Goal: Information Seeking & Learning: Learn about a topic

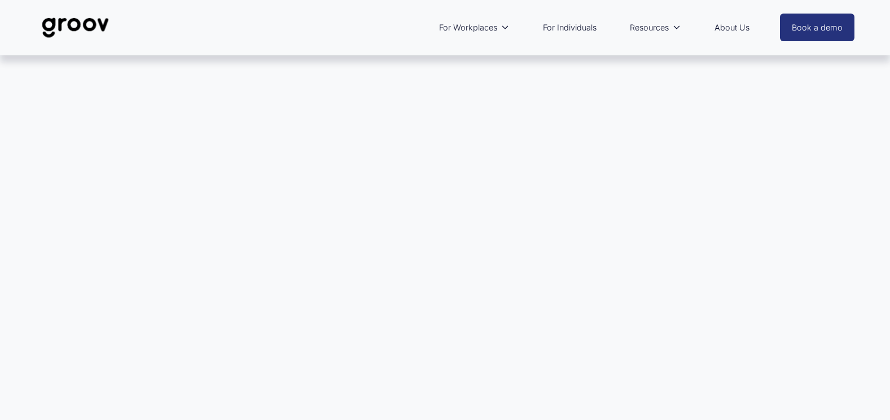
click at [569, 28] on link "For Individuals" at bounding box center [569, 28] width 65 height 26
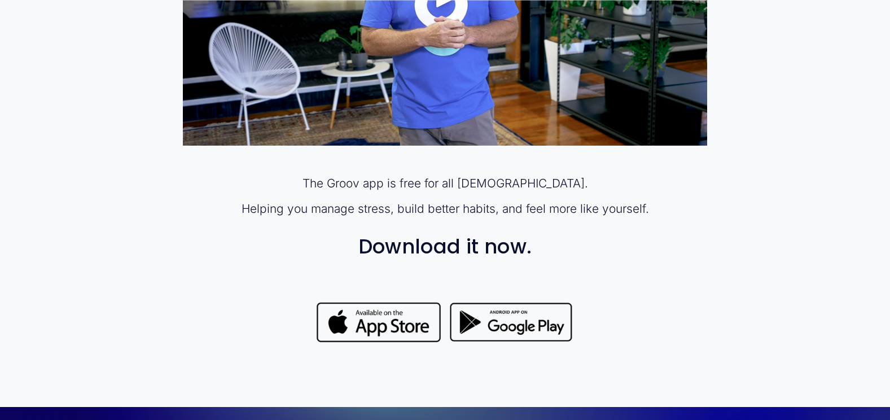
scroll to position [847, 0]
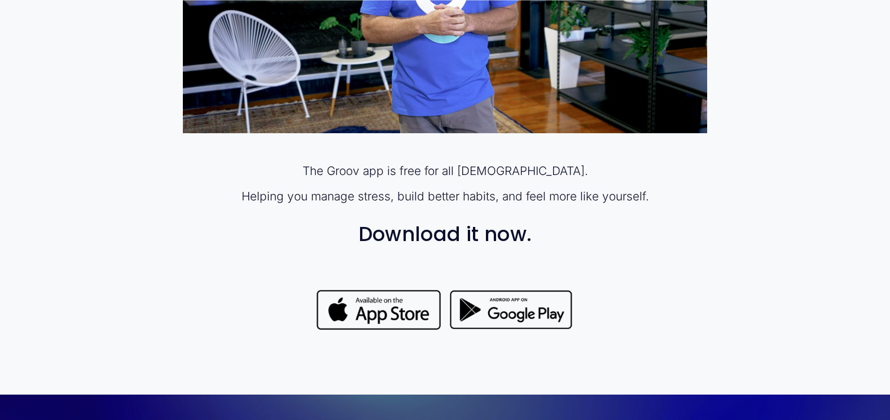
click at [512, 308] on div at bounding box center [511, 310] width 126 height 45
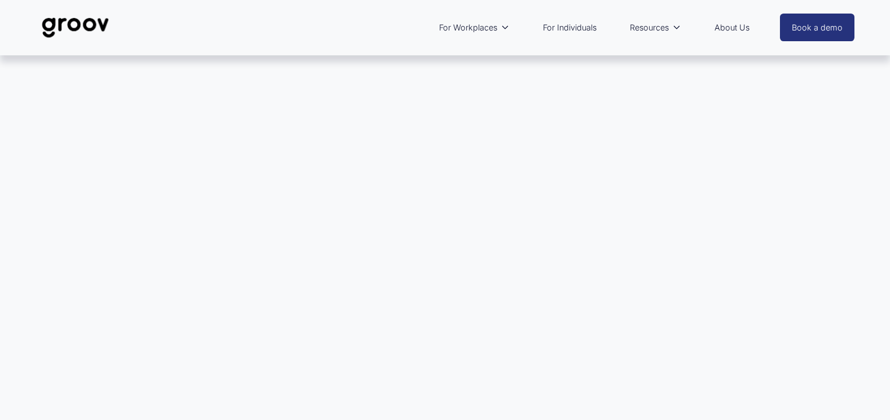
click at [732, 26] on link "About Us" at bounding box center [732, 28] width 46 height 26
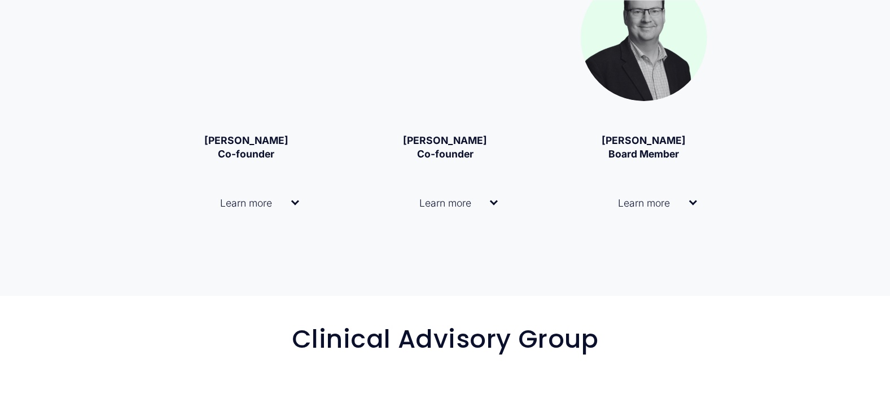
scroll to position [1693, 0]
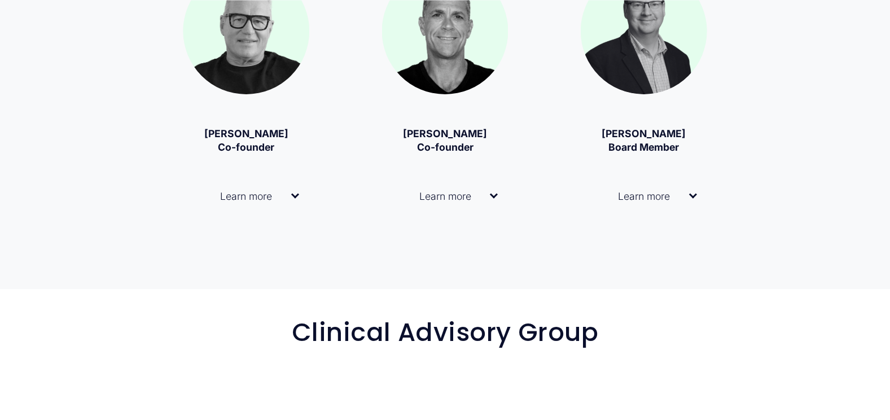
click at [259, 199] on span "Learn more" at bounding box center [242, 196] width 98 height 12
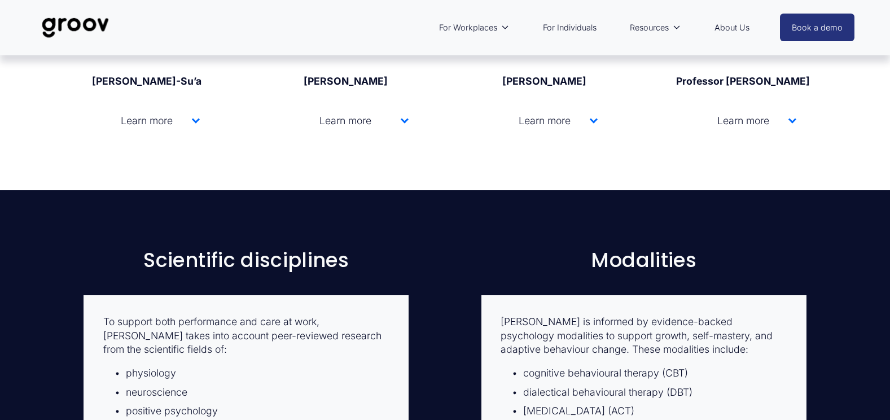
scroll to position [2709, 0]
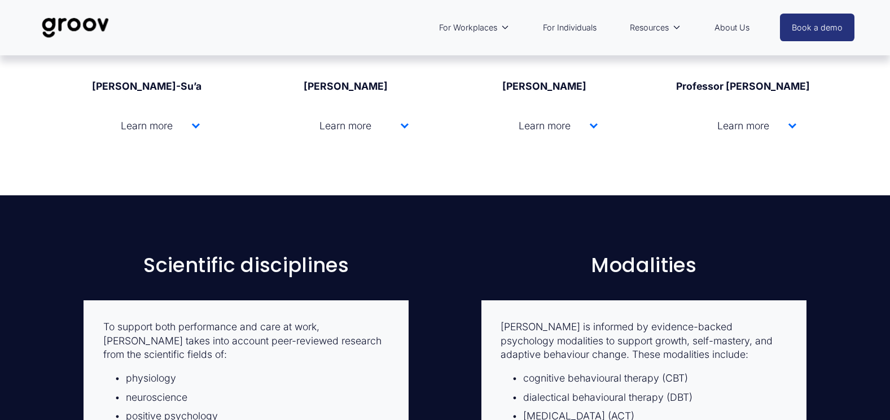
click at [160, 120] on span "Learn more" at bounding box center [143, 126] width 98 height 12
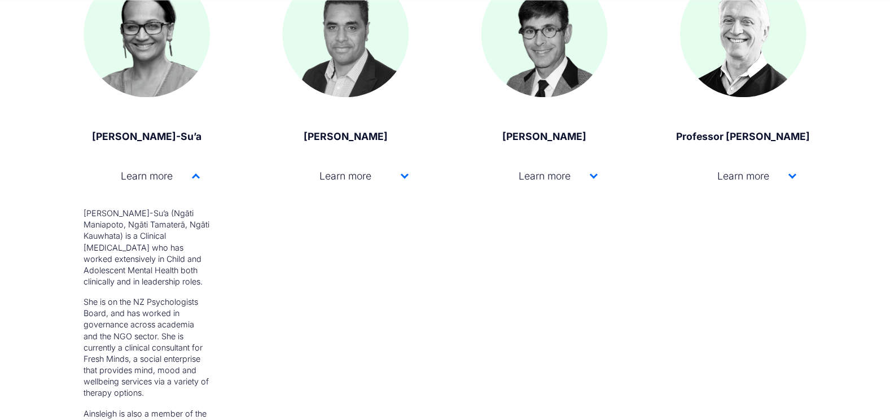
scroll to position [2652, 0]
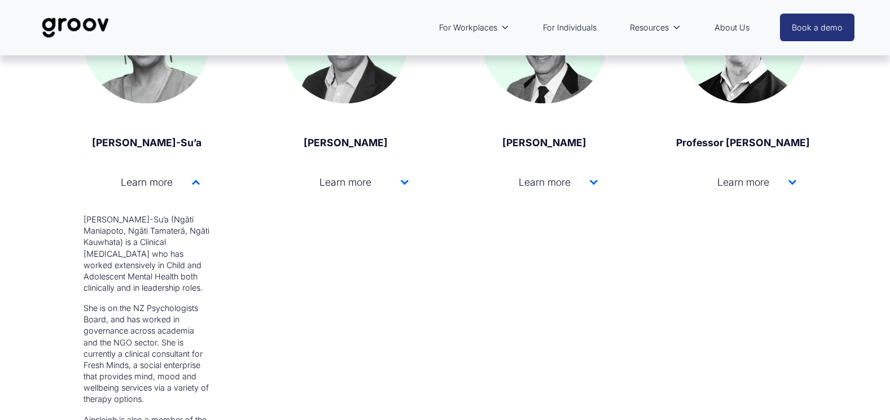
click at [404, 178] on div at bounding box center [405, 182] width 8 height 8
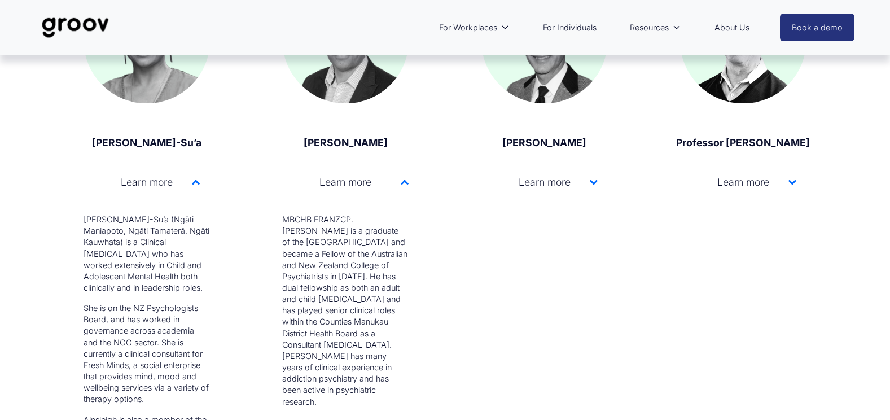
click at [565, 176] on span "Learn more" at bounding box center [541, 182] width 98 height 12
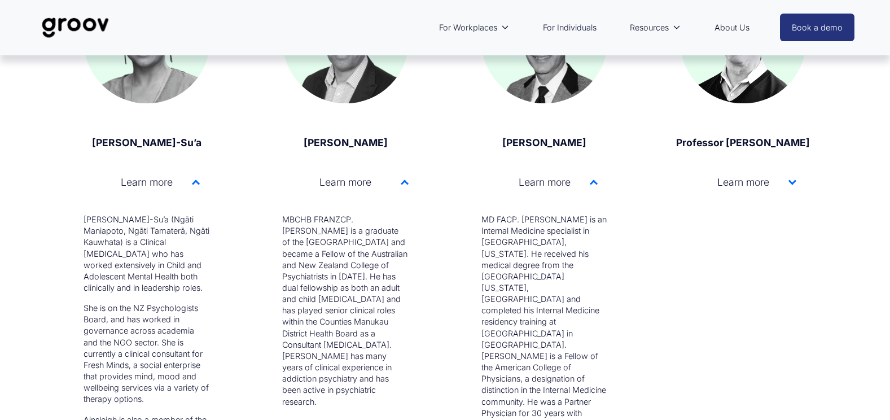
click at [743, 176] on span "Learn more" at bounding box center [739, 182] width 98 height 12
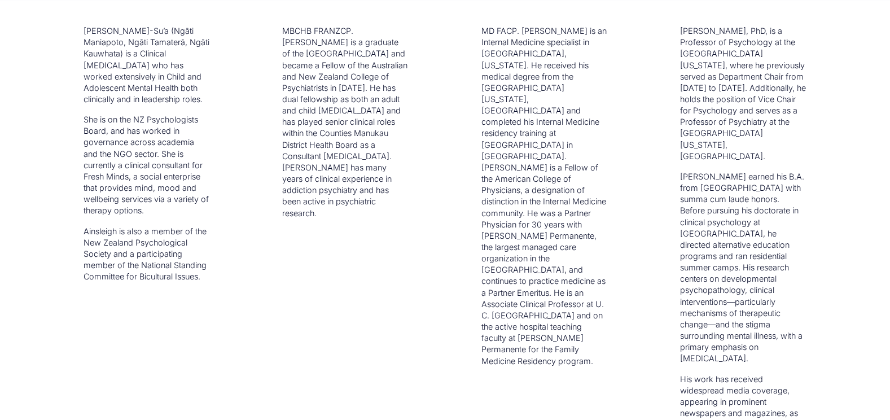
scroll to position [2935, 0]
